Goal: Task Accomplishment & Management: Use online tool/utility

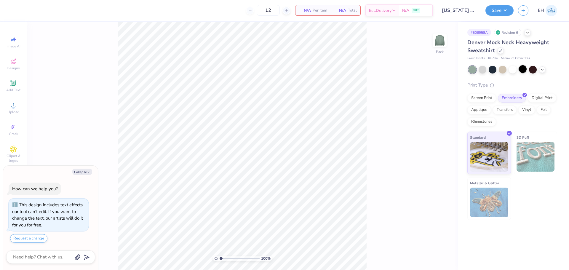
type textarea "x"
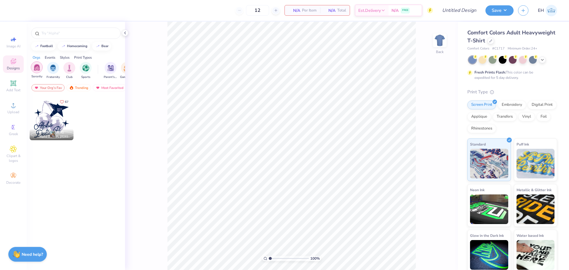
click at [38, 65] on img "filter for Sorority" at bounding box center [36, 67] width 7 height 7
click at [74, 86] on div "Trending" at bounding box center [78, 87] width 25 height 7
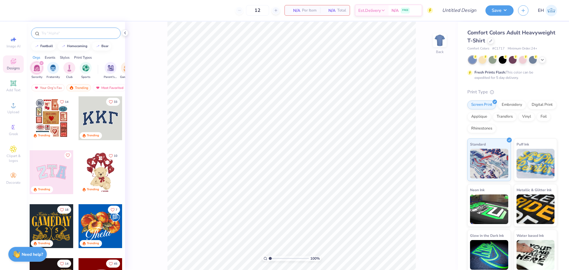
click at [71, 31] on input "text" at bounding box center [79, 33] width 76 height 6
type input "bar"
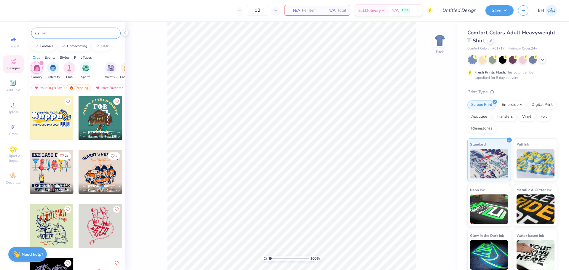
click at [47, 166] on div at bounding box center [8, 172] width 132 height 44
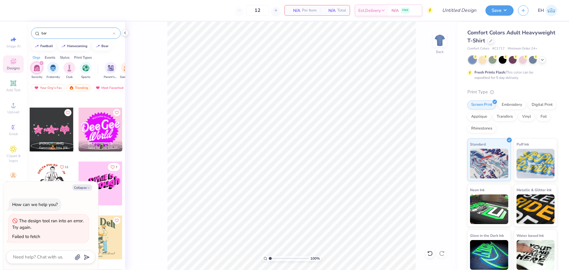
scroll to position [563, 0]
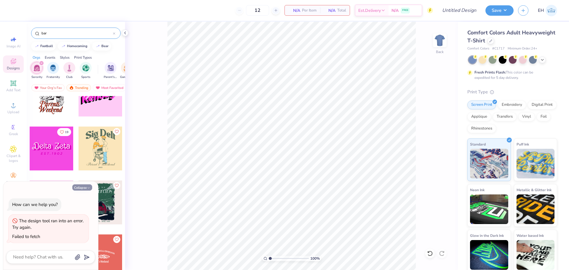
click at [86, 187] on button "Collapse" at bounding box center [82, 187] width 20 height 6
type textarea "x"
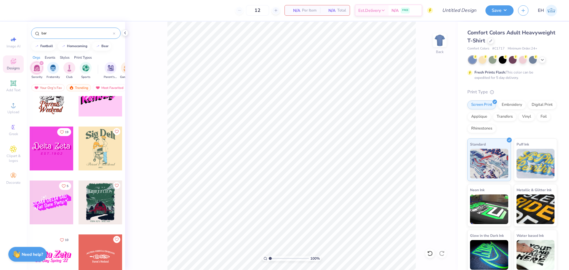
scroll to position [652, 0]
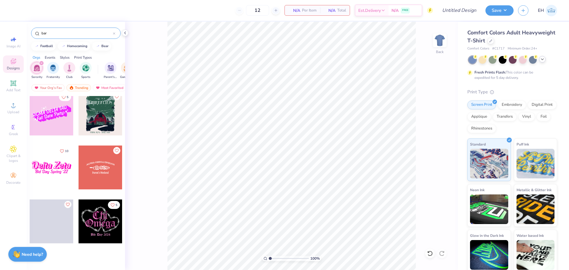
click at [542, 59] on icon at bounding box center [542, 59] width 5 height 5
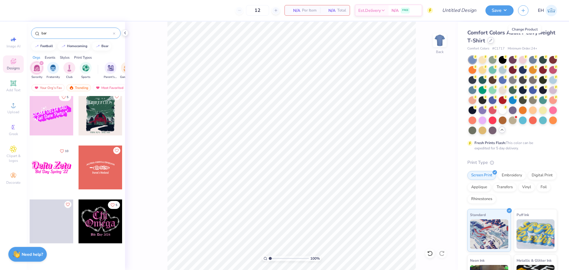
click at [494, 42] on div at bounding box center [491, 40] width 7 height 7
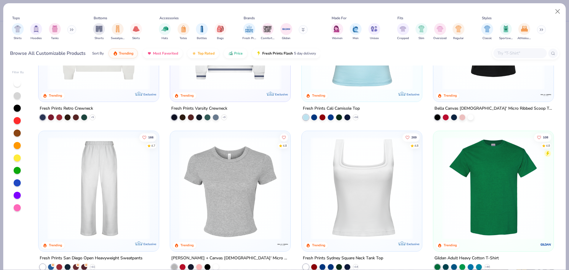
scroll to position [89, 0]
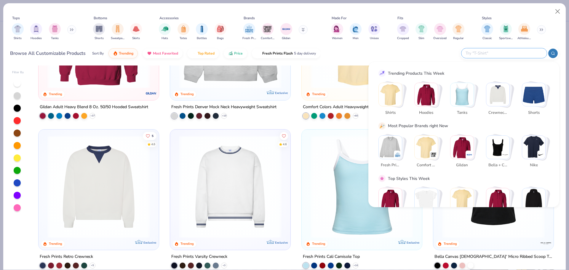
click at [501, 51] on input "text" at bounding box center [504, 53] width 78 height 7
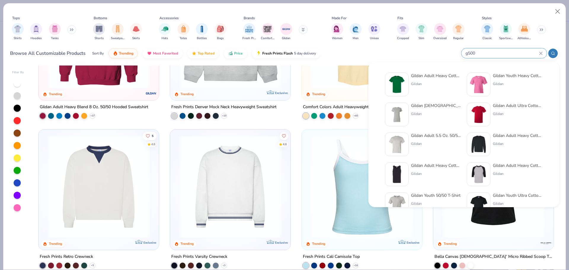
type input "g500"
click at [394, 81] on img at bounding box center [397, 84] width 18 height 18
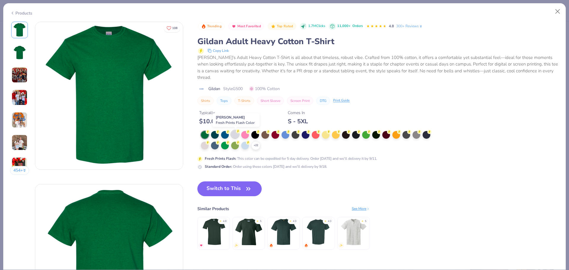
click at [238, 135] on div at bounding box center [235, 134] width 8 height 8
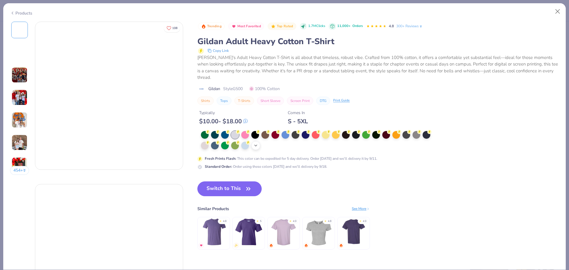
click at [237, 187] on button "Switch to This" at bounding box center [229, 188] width 64 height 15
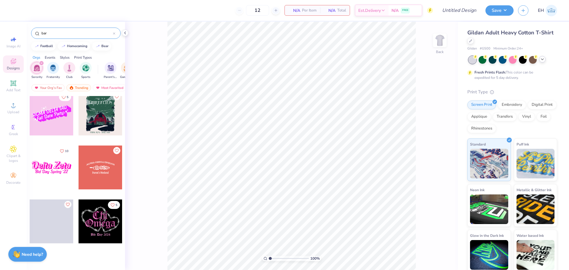
click at [544, 59] on icon at bounding box center [542, 59] width 5 height 5
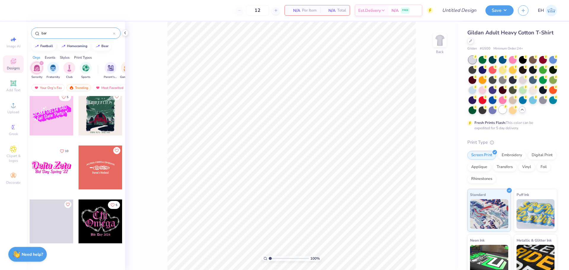
click at [499, 114] on div at bounding box center [503, 110] width 8 height 8
